Goal: Find specific fact

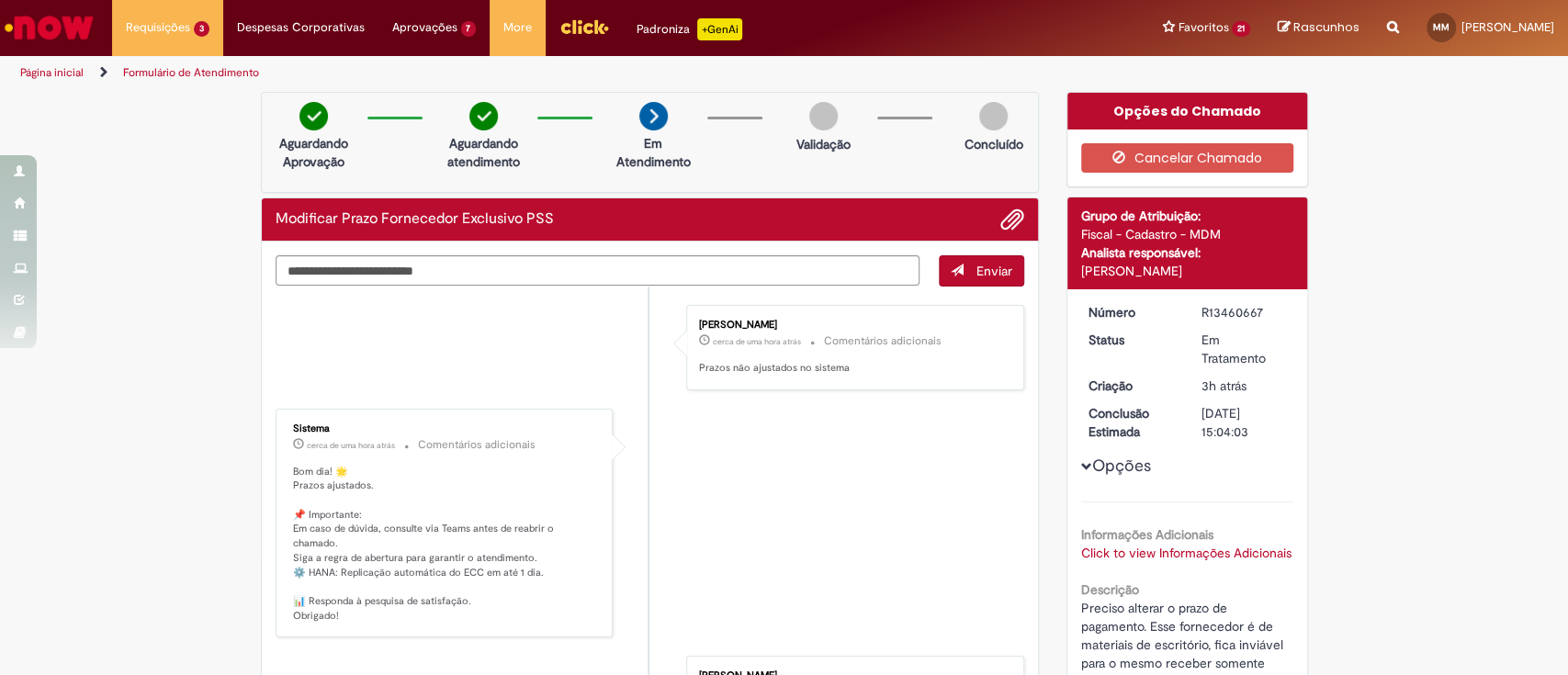
click at [1159, 544] on link "Click to view Informações Adicionais" at bounding box center [1185, 552] width 210 height 16
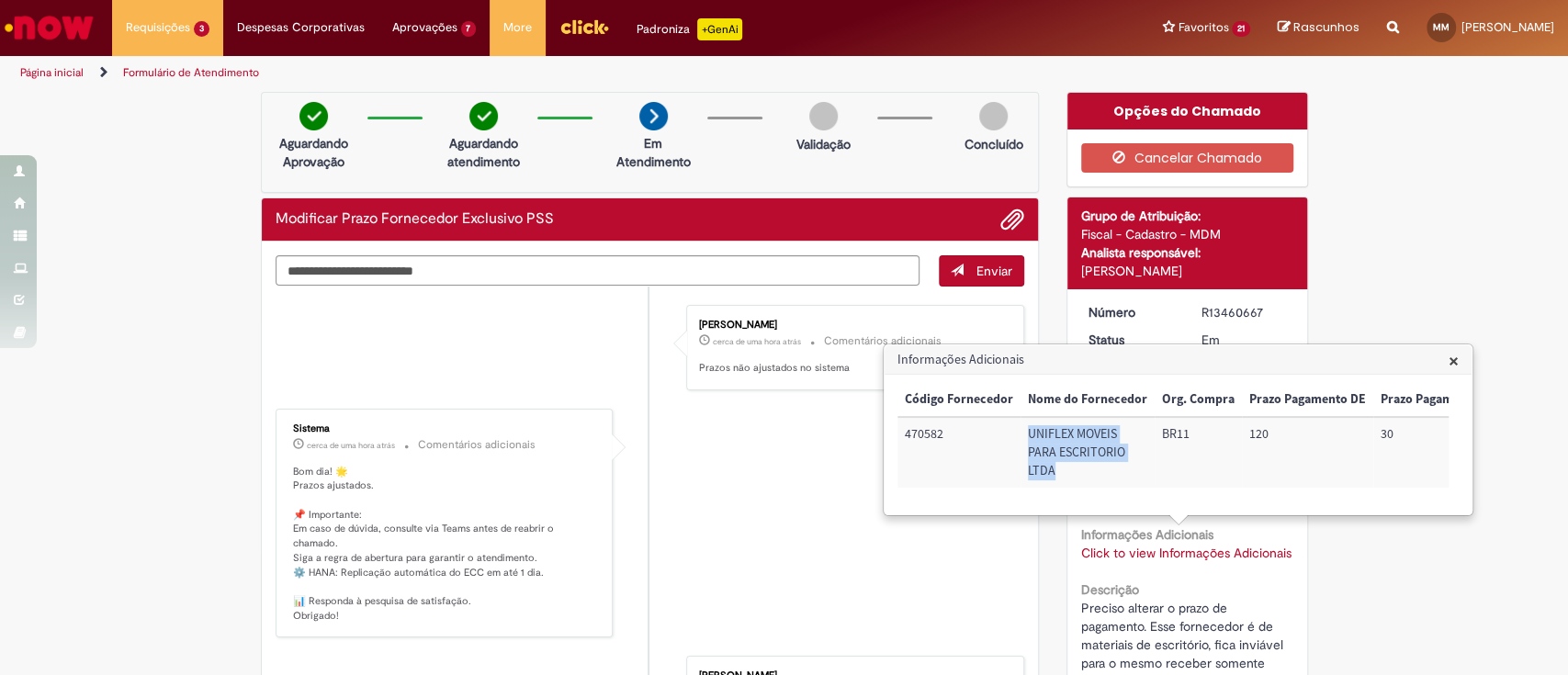
drag, startPoint x: 1065, startPoint y: 467, endPoint x: 1028, endPoint y: 428, distance: 53.8
click at [1028, 428] on td "UNIFLEX MOVEIS PARA ESCRITORIO LTDA" at bounding box center [1088, 452] width 134 height 71
copy td "UNIFLEX MOVEIS PARA ESCRITORIO LTDA"
click at [1461, 355] on h3 "Informações Adicionais" at bounding box center [1178, 359] width 587 height 29
click at [1455, 358] on span "×" at bounding box center [1454, 360] width 10 height 25
